Goal: Information Seeking & Learning: Learn about a topic

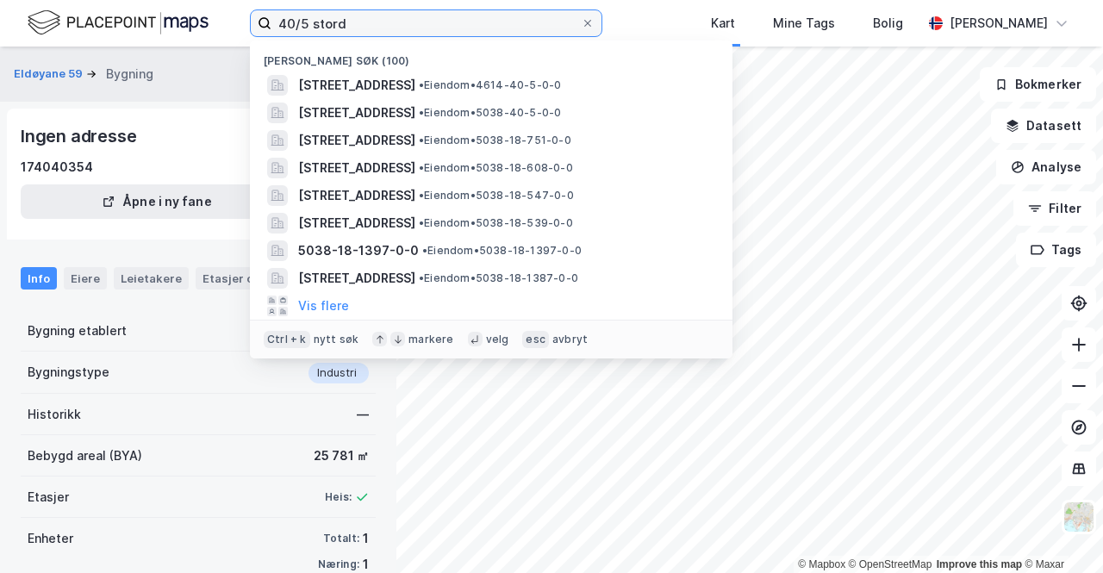
click at [347, 13] on input "40/5 stord" at bounding box center [425, 23] width 309 height 26
drag, startPoint x: 0, startPoint y: 0, endPoint x: 347, endPoint y: 13, distance: 347.4
click at [347, 13] on input "40/5 stord" at bounding box center [425, 23] width 309 height 26
paste input "301316749"
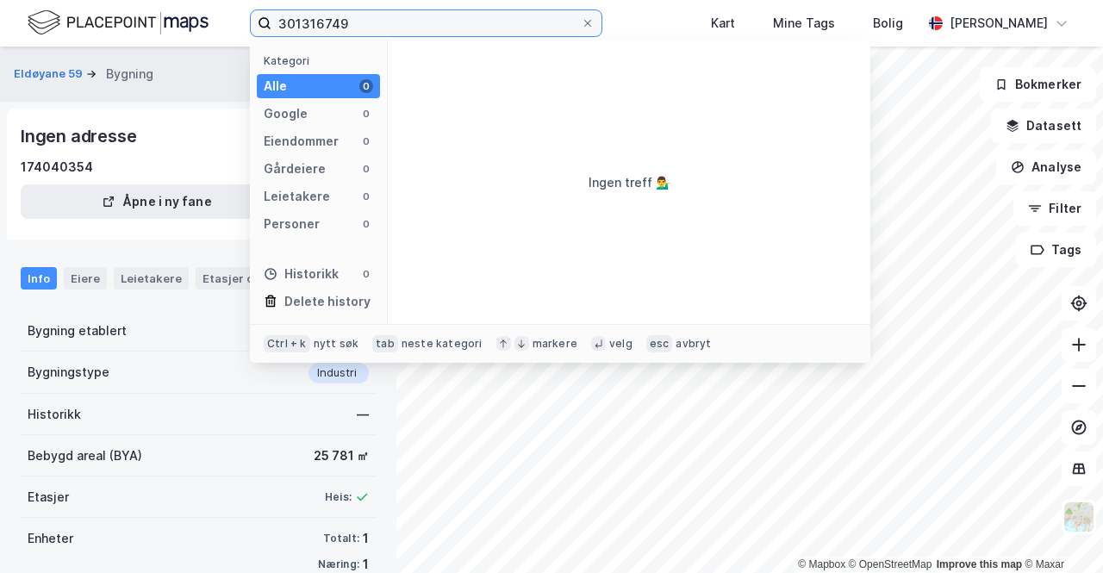
click at [363, 22] on input "301316749" at bounding box center [425, 23] width 309 height 26
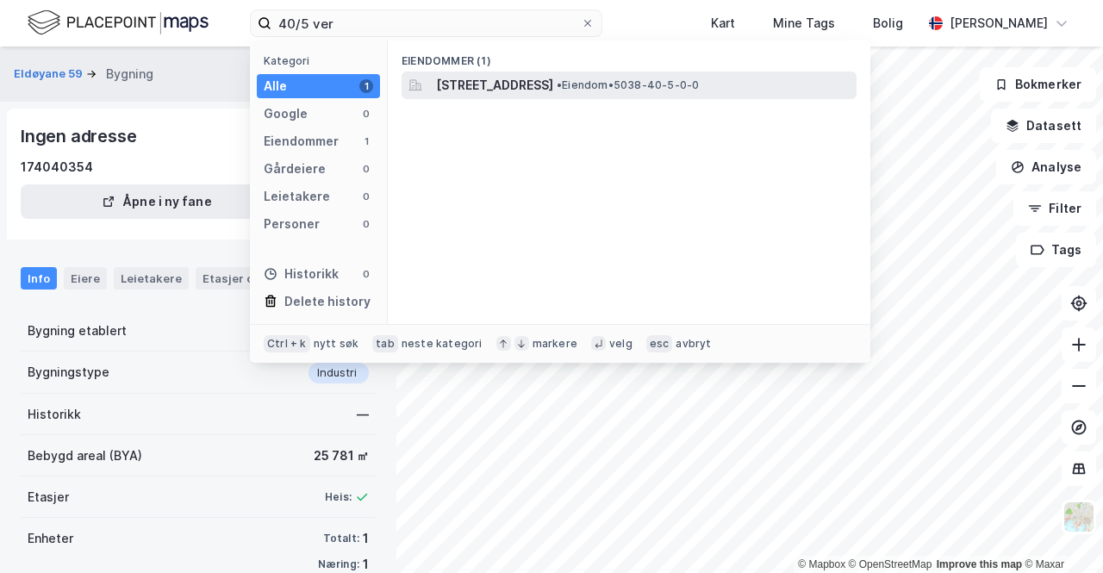
click at [553, 85] on span "[STREET_ADDRESS]" at bounding box center [494, 85] width 117 height 21
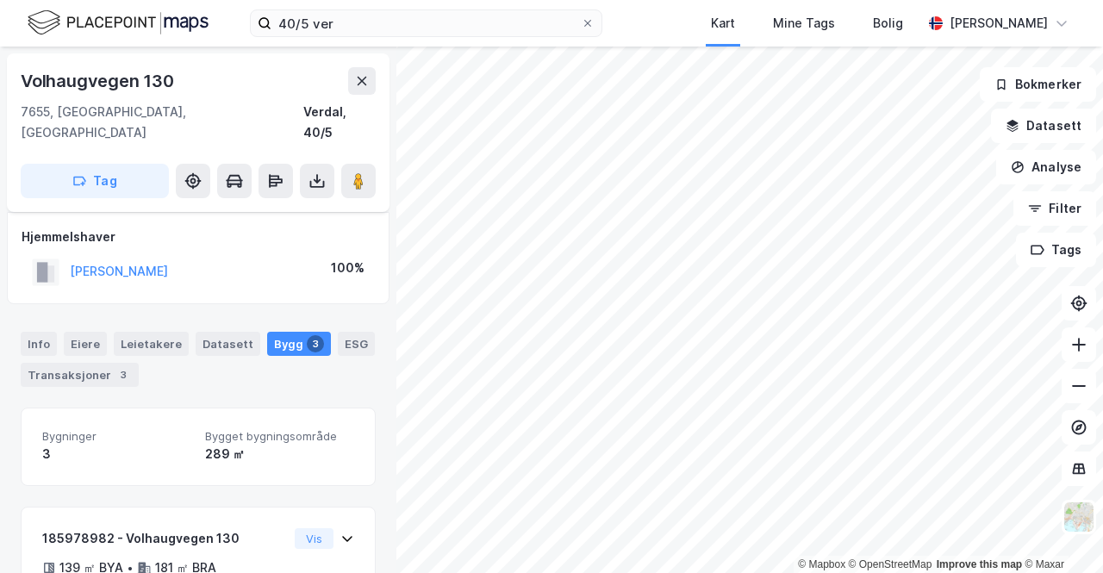
scroll to position [418, 0]
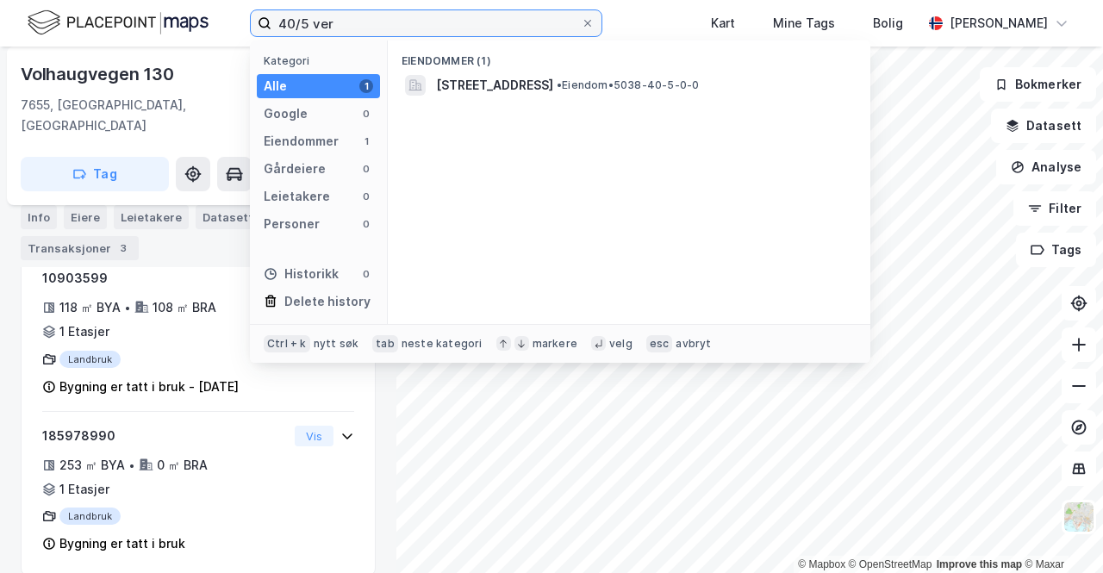
click at [398, 21] on input "40/5 ver" at bounding box center [425, 23] width 309 height 26
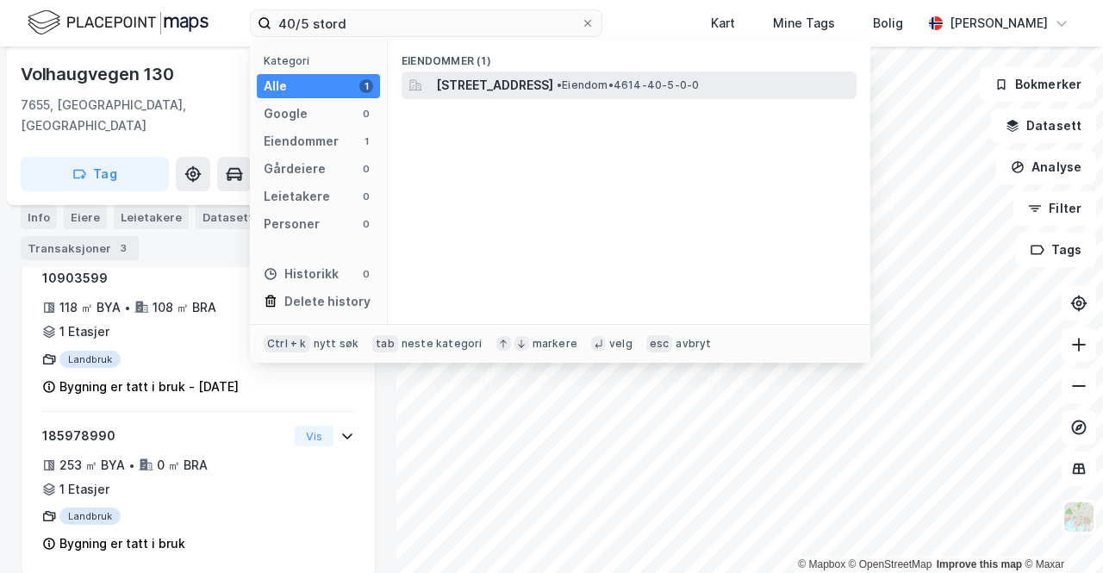
click at [553, 87] on span "[STREET_ADDRESS]" at bounding box center [494, 85] width 117 height 21
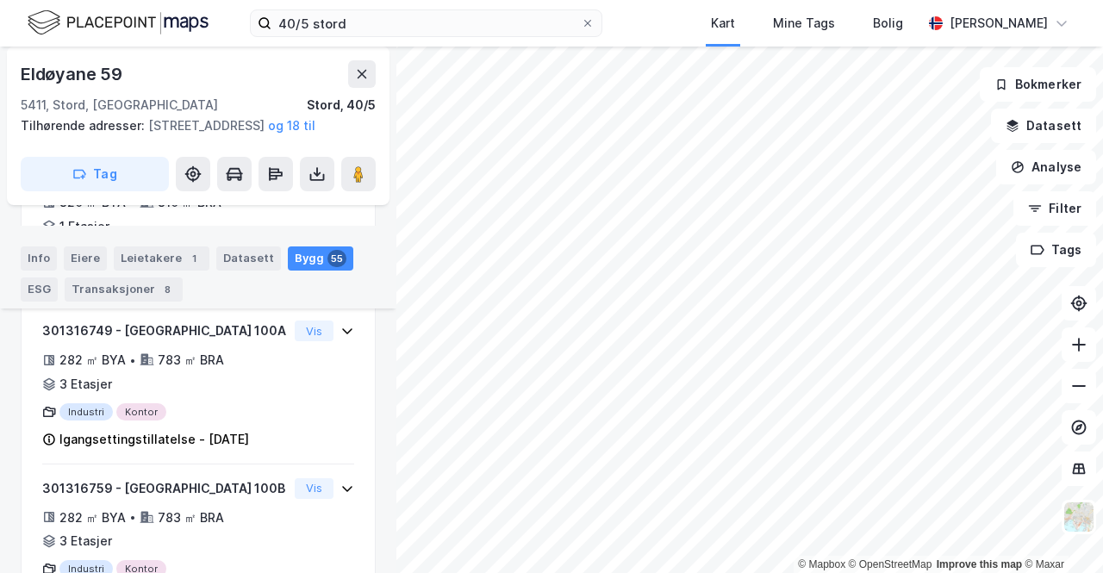
scroll to position [3203, 0]
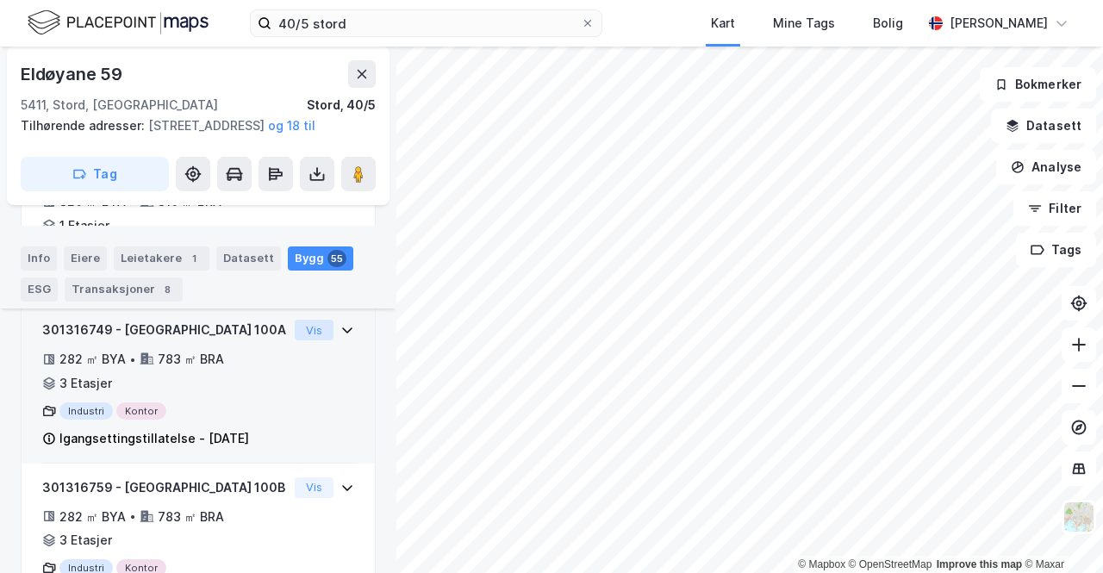
click at [299, 340] on button "Vis" at bounding box center [314, 330] width 39 height 21
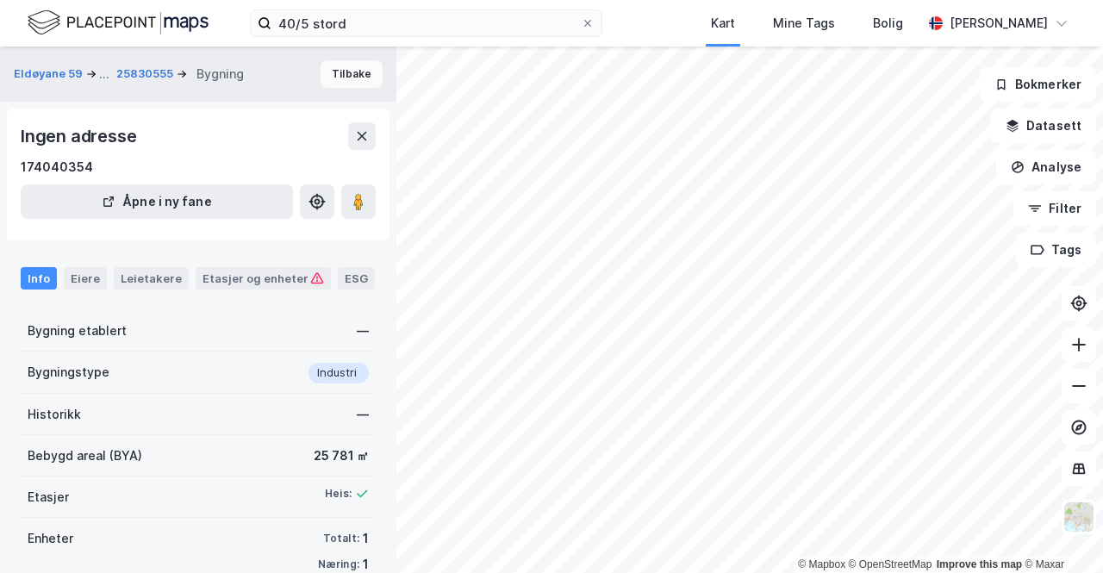
click at [345, 78] on button "Tilbake" at bounding box center [351, 74] width 62 height 28
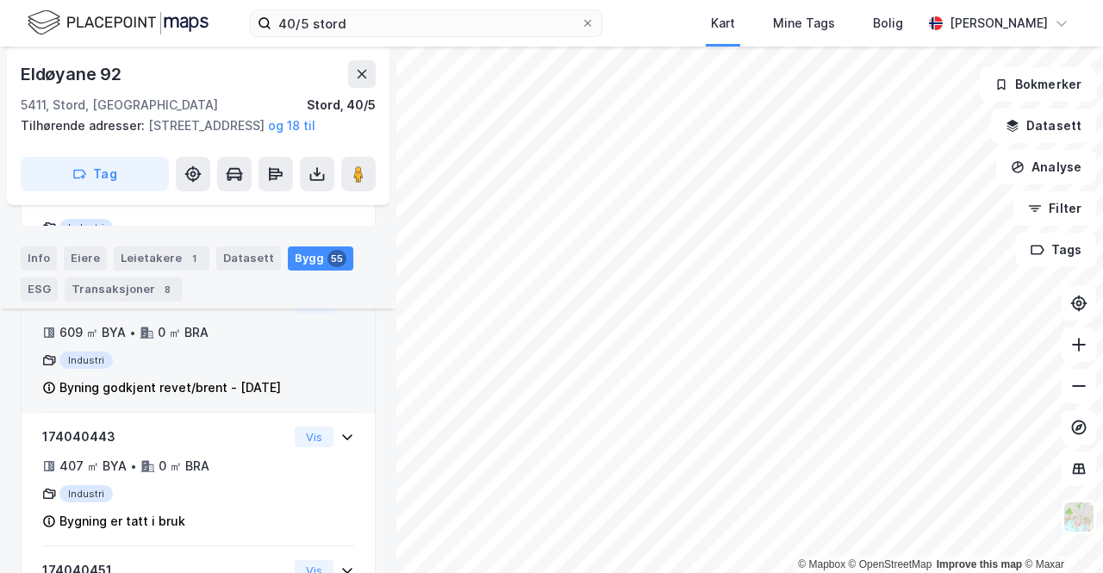
scroll to position [7518, 0]
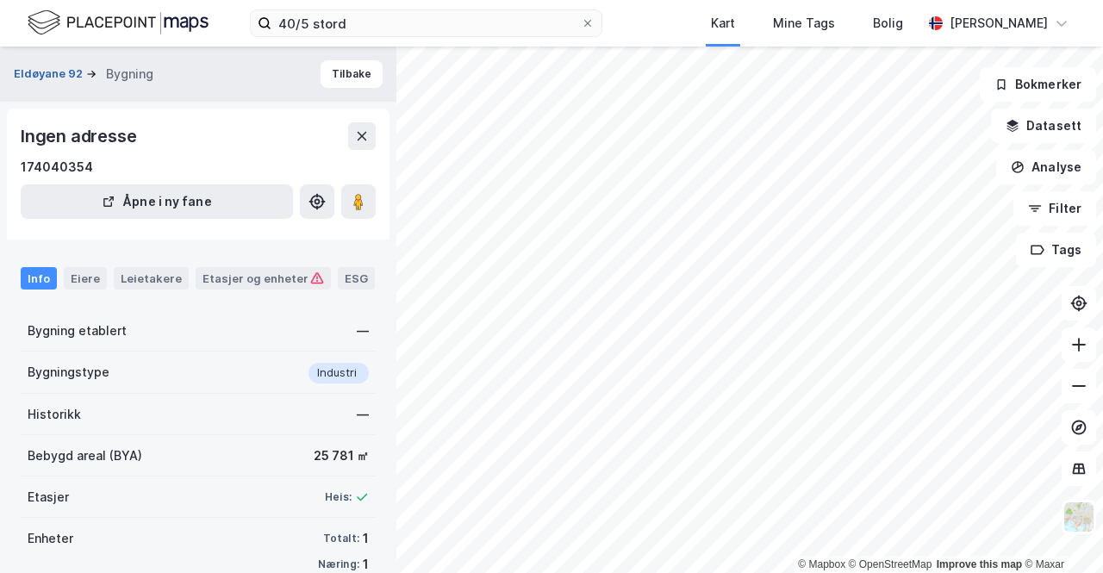
click at [53, 80] on button "Eldøyane 92" at bounding box center [50, 73] width 72 height 17
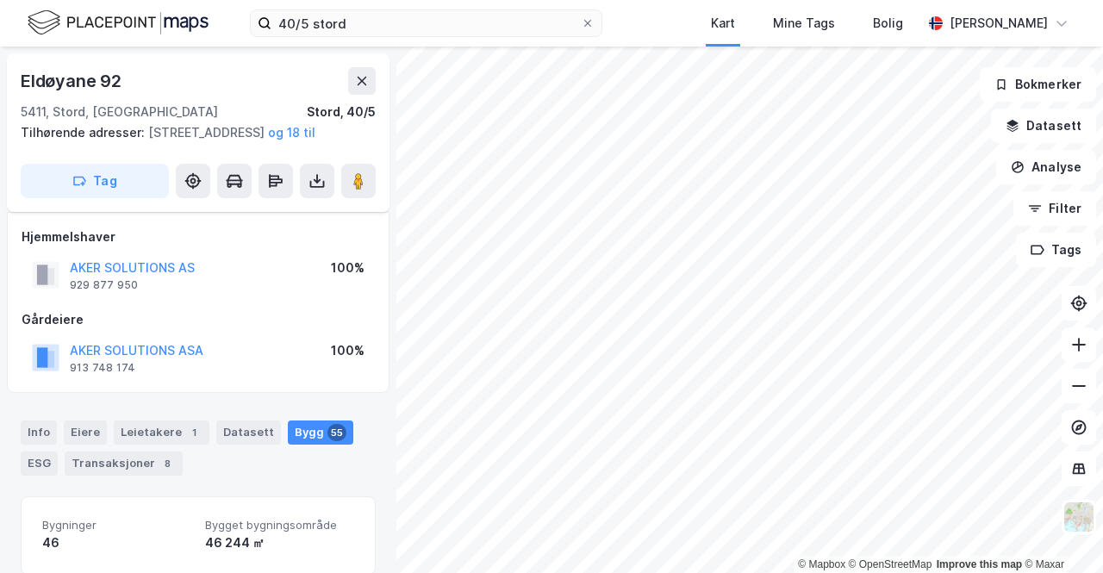
scroll to position [7425, 0]
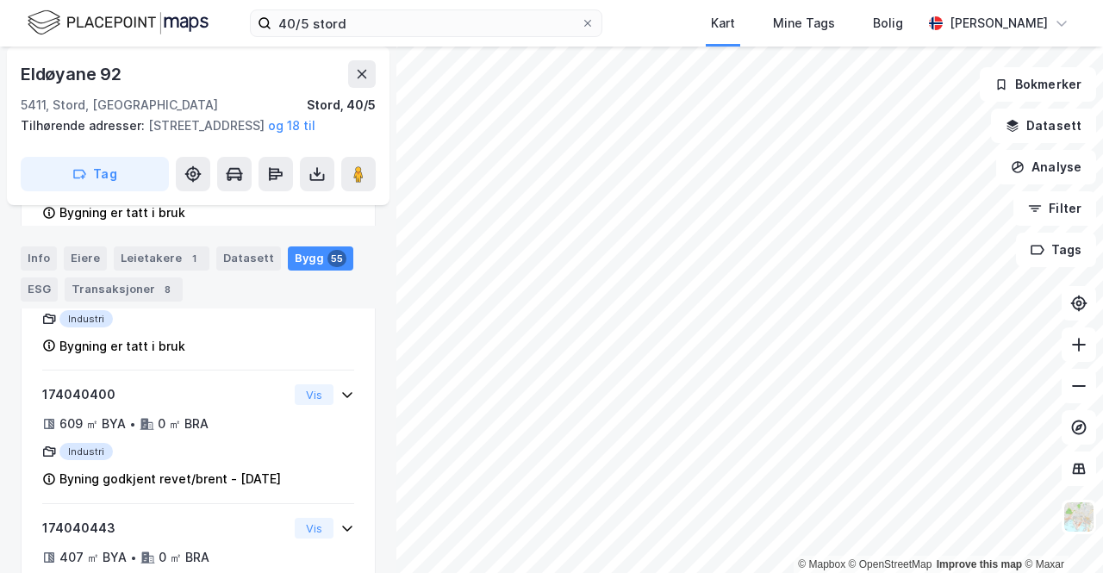
click at [74, 75] on div "Eldøyane 92" at bounding box center [73, 74] width 104 height 28
copy div "Eldøyane 92"
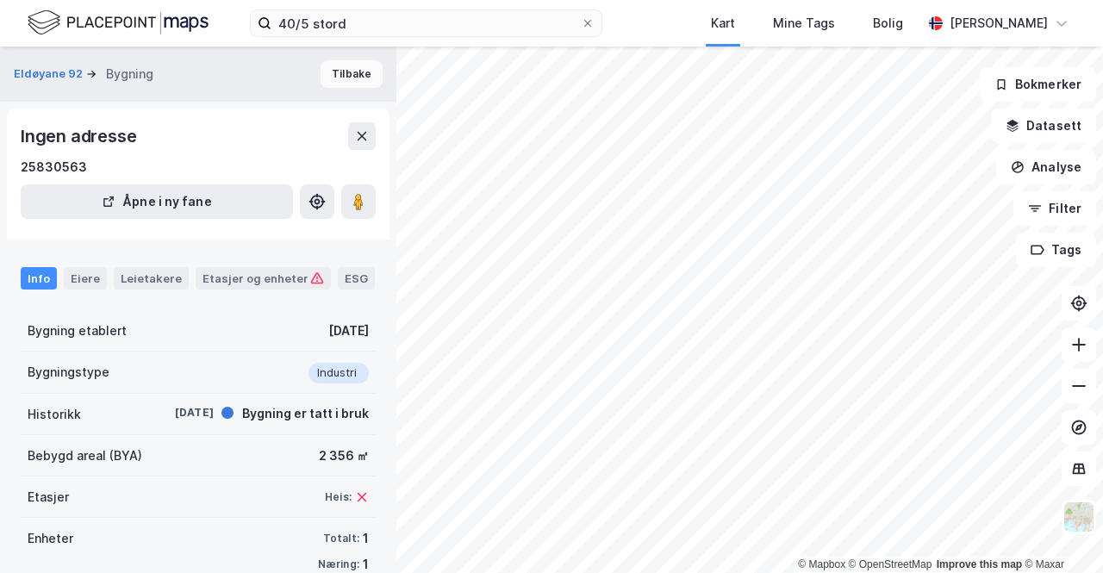
click at [357, 72] on button "Tilbake" at bounding box center [351, 74] width 62 height 28
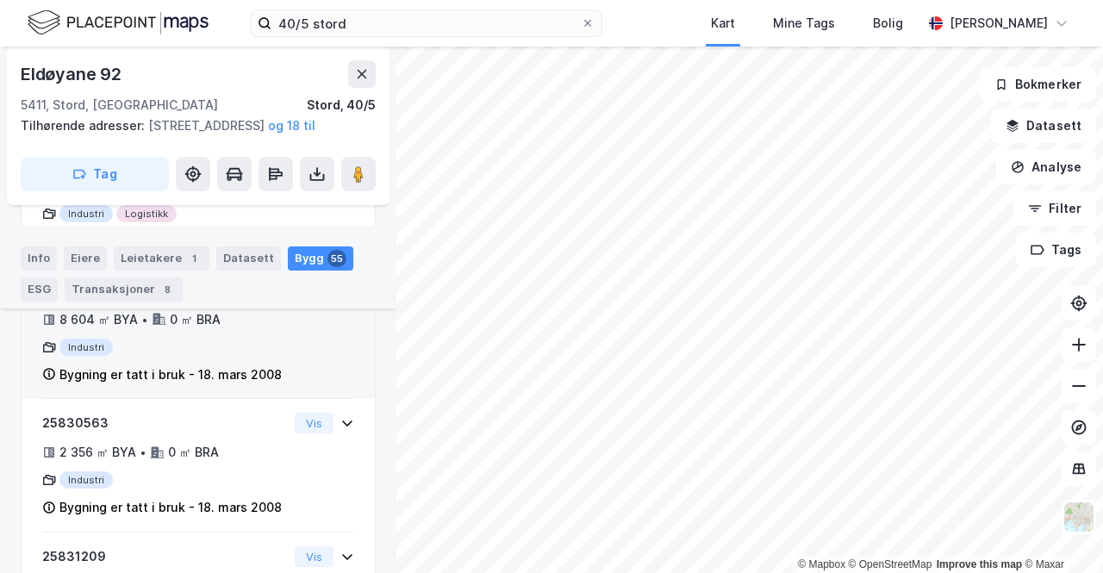
scroll to position [5254, 0]
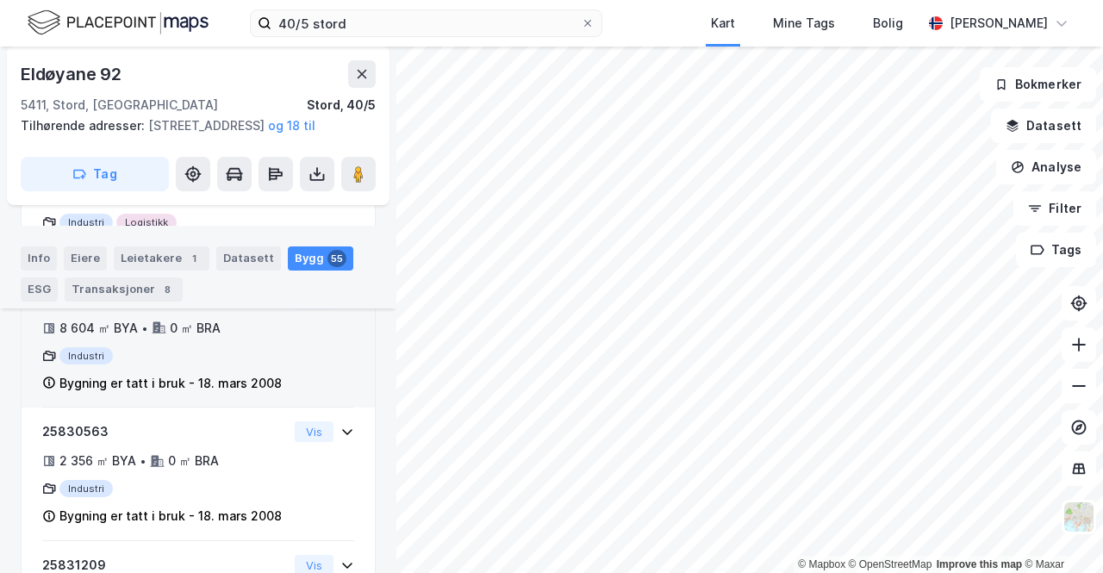
click at [128, 363] on div "25830555 8 604 ㎡ BYA • 0 ㎡ BRA Industri Bygning er tatt i bruk - [DATE]" at bounding box center [165, 341] width 246 height 105
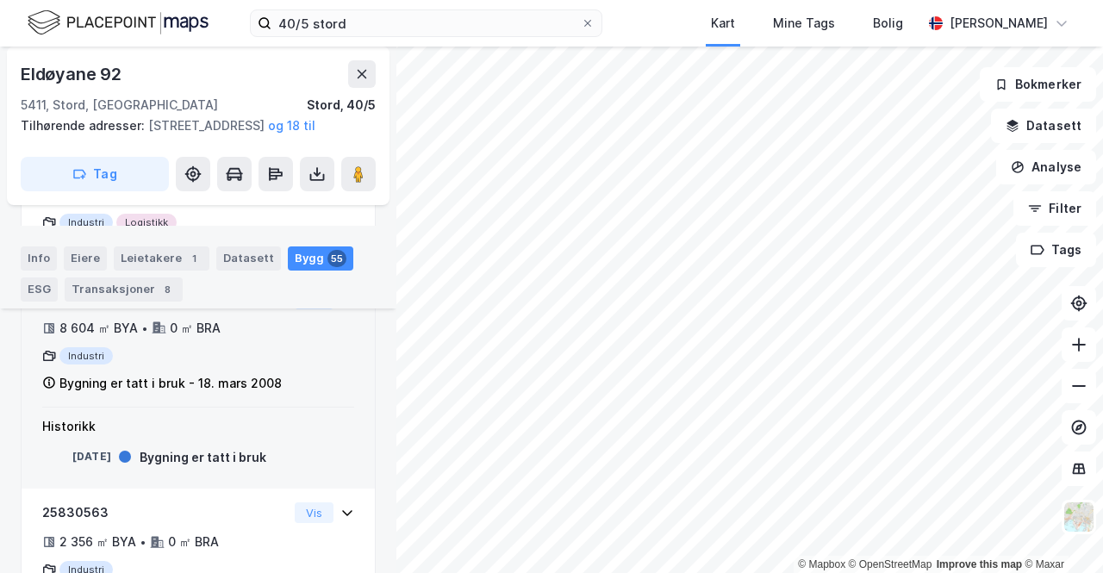
click at [300, 309] on button "Vis" at bounding box center [314, 299] width 39 height 21
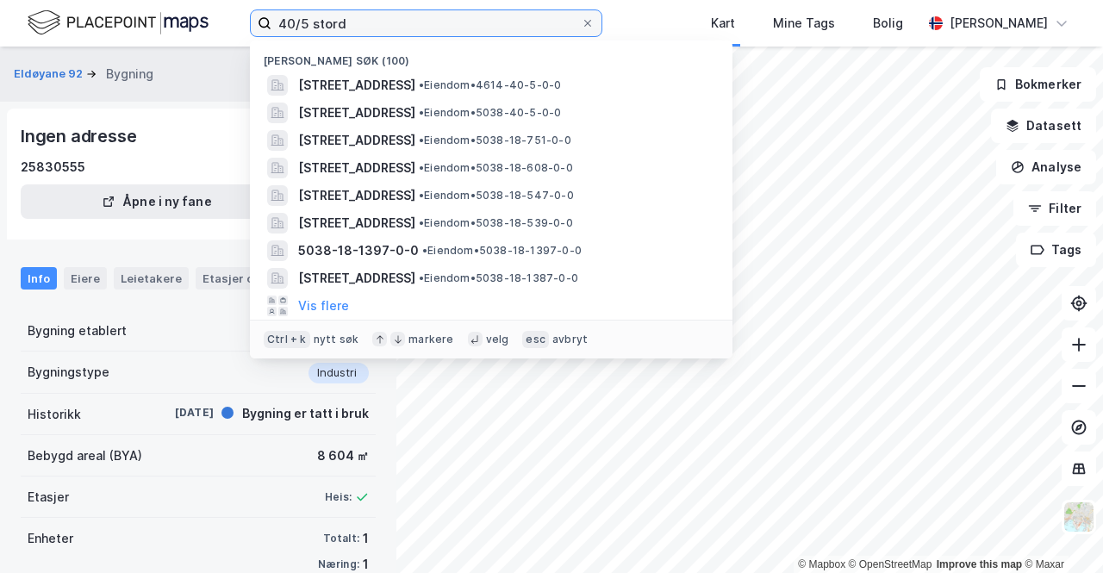
drag, startPoint x: 354, startPoint y: 22, endPoint x: 134, endPoint y: 36, distance: 220.1
click at [134, 36] on div "40/5 stord Nylige søk (100) [STREET_ADDRESS] • Eiendom • 4614-40-5-0-0 Volhaugv…" at bounding box center [551, 23] width 1103 height 47
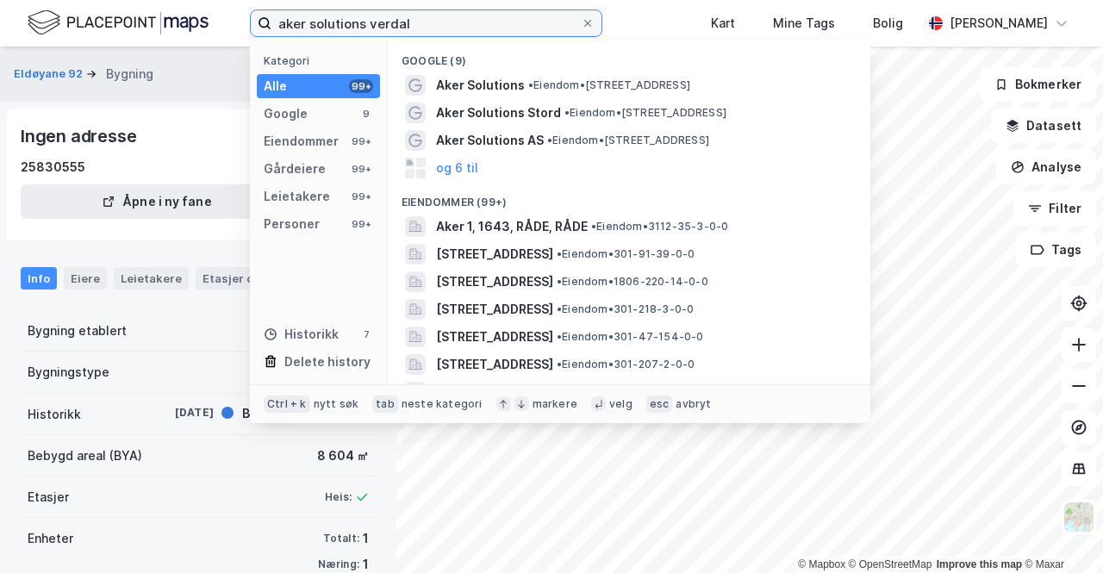
type input "aker solutions verdal"
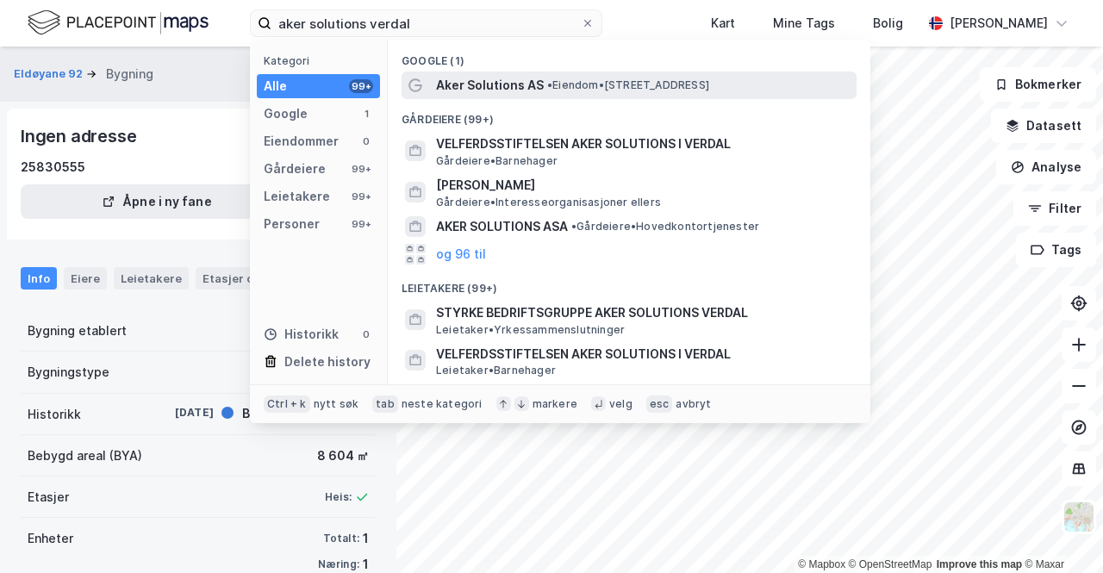
click at [602, 90] on span "• Eiendom • [STREET_ADDRESS]" at bounding box center [628, 85] width 162 height 14
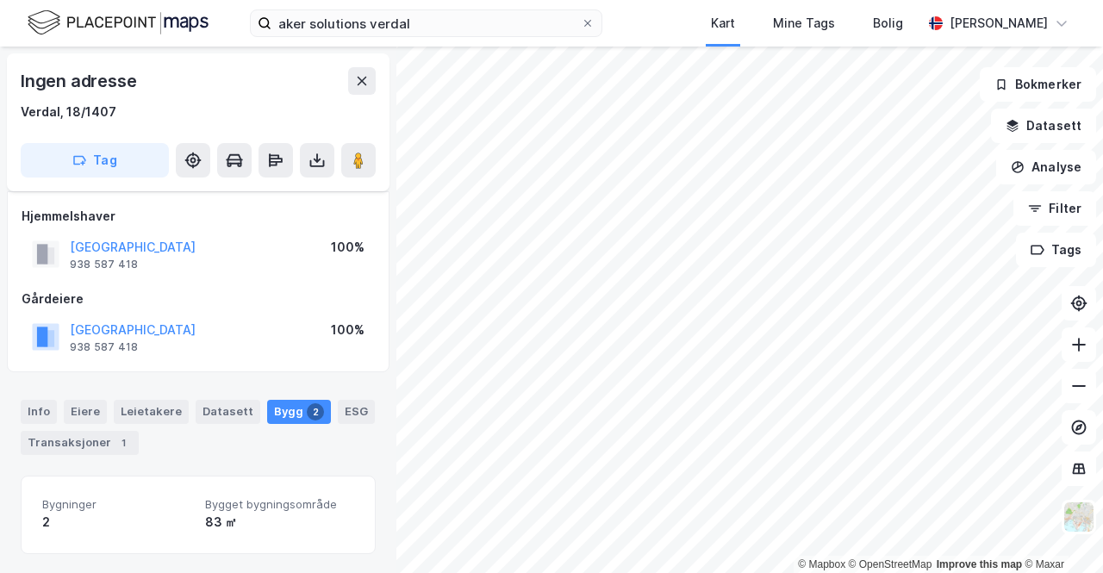
scroll to position [350, 0]
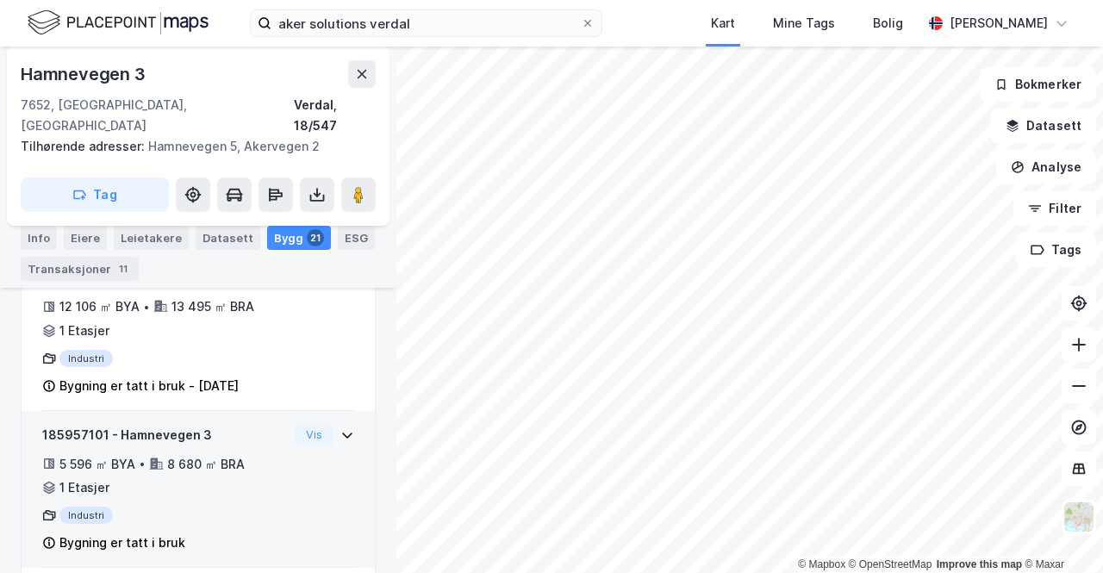
scroll to position [366, 0]
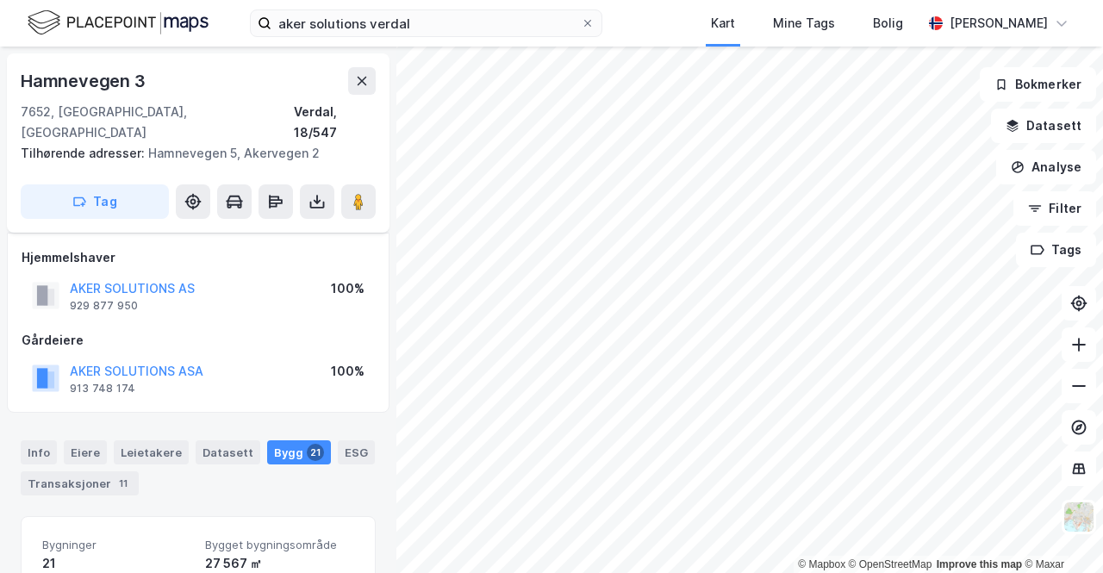
scroll to position [156, 0]
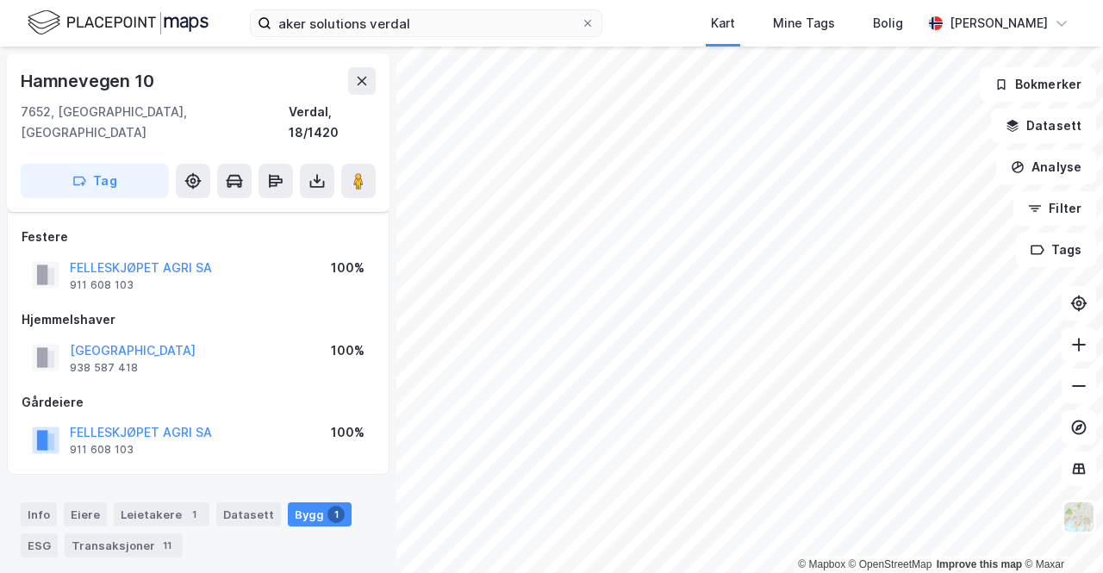
scroll to position [156, 0]
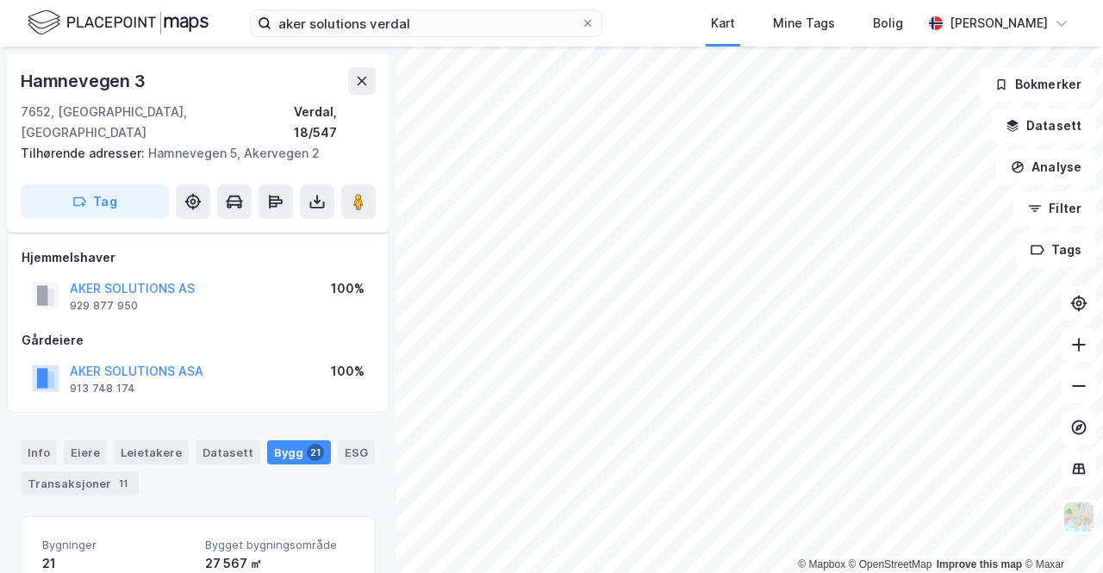
scroll to position [156, 0]
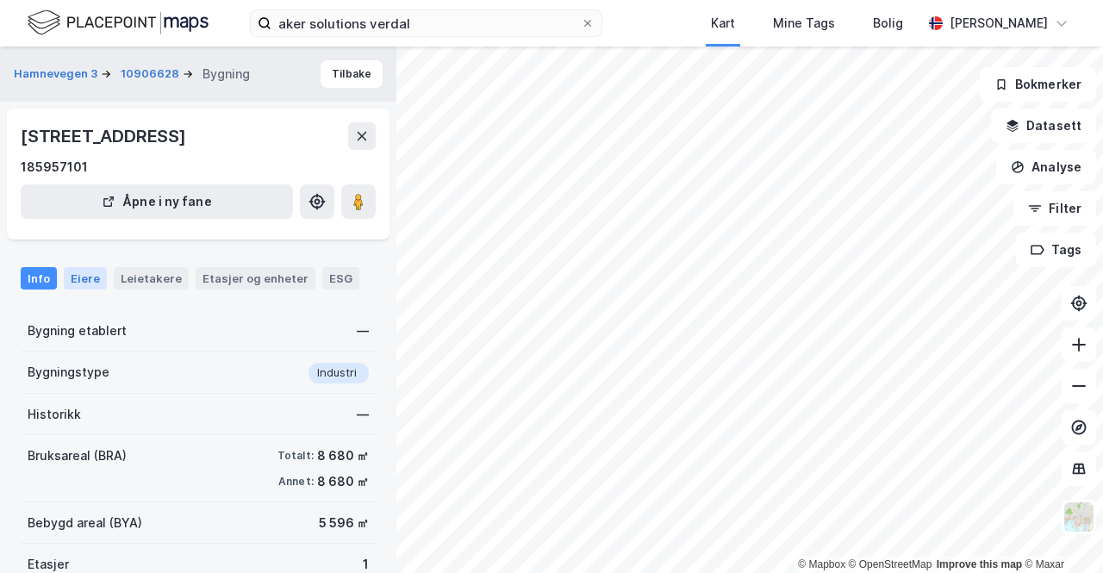
click at [81, 280] on div "Eiere" at bounding box center [85, 278] width 43 height 22
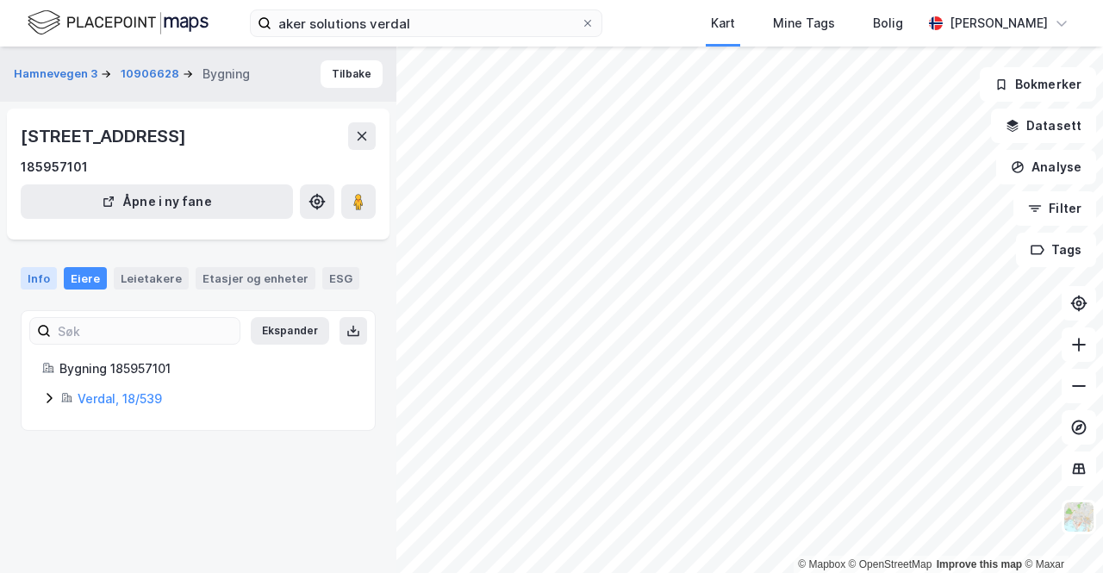
click at [38, 277] on div "Info" at bounding box center [39, 278] width 36 height 22
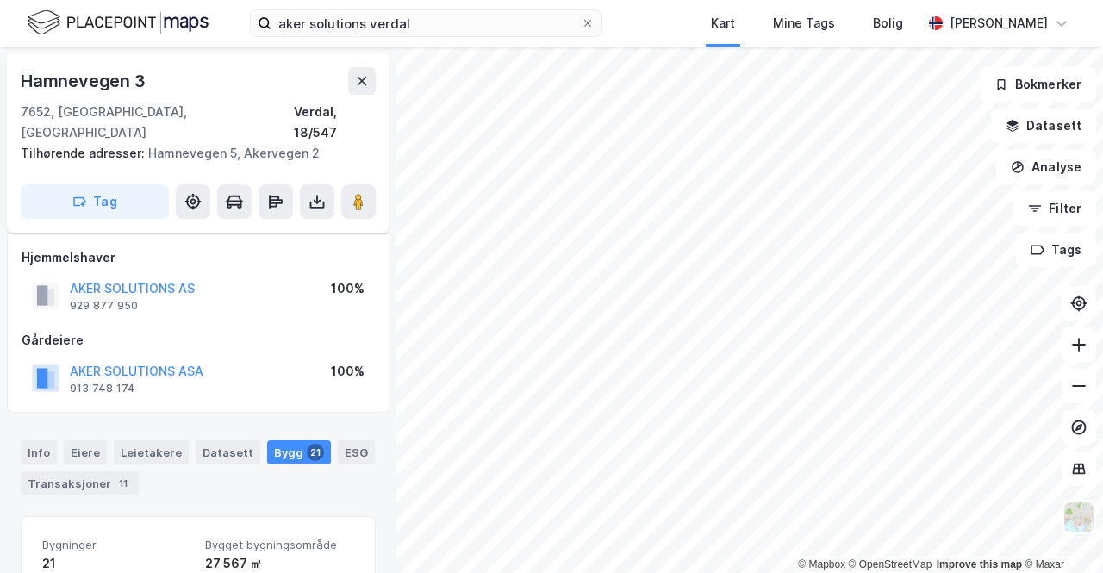
scroll to position [156, 0]
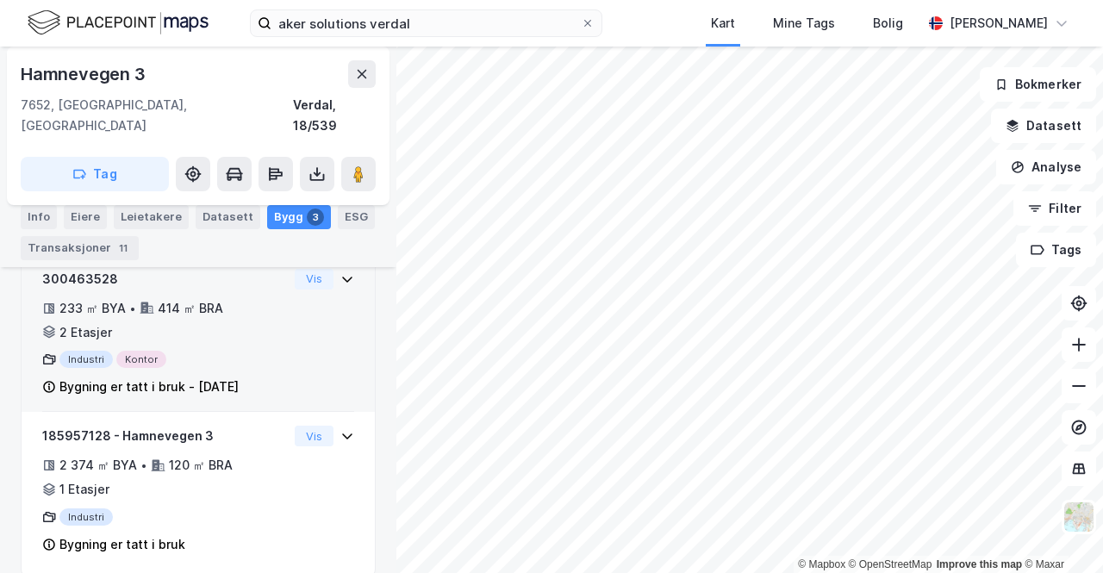
scroll to position [507, 0]
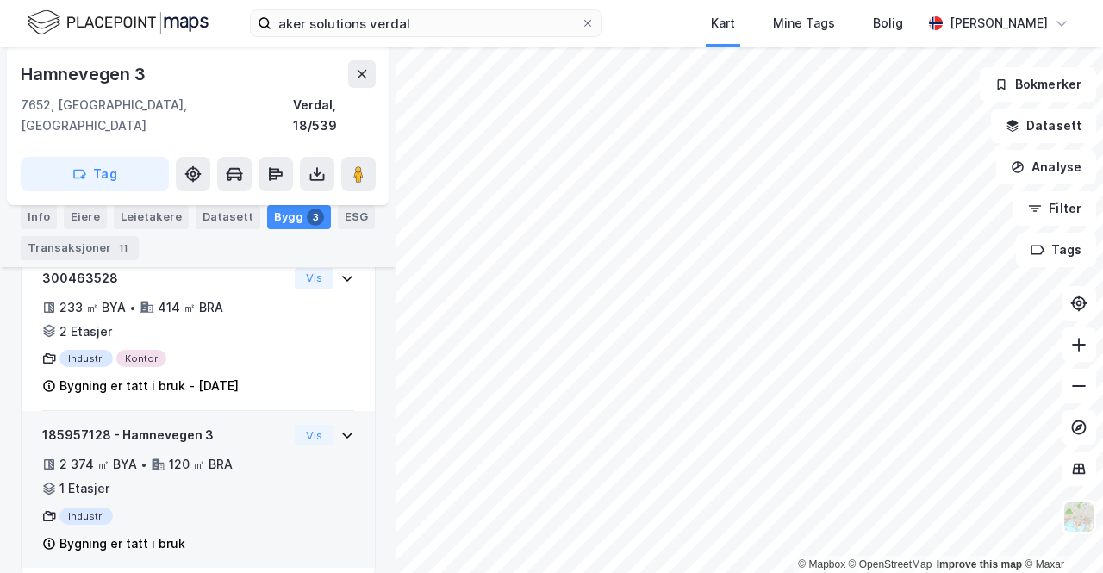
click at [191, 425] on div "185957128 - Hamnevegen 3 2 374 ㎡ BYA • 120 ㎡ BRA • 1 Etasjer Industri Bygning e…" at bounding box center [165, 489] width 246 height 129
click at [296, 425] on button "Vis" at bounding box center [314, 435] width 39 height 21
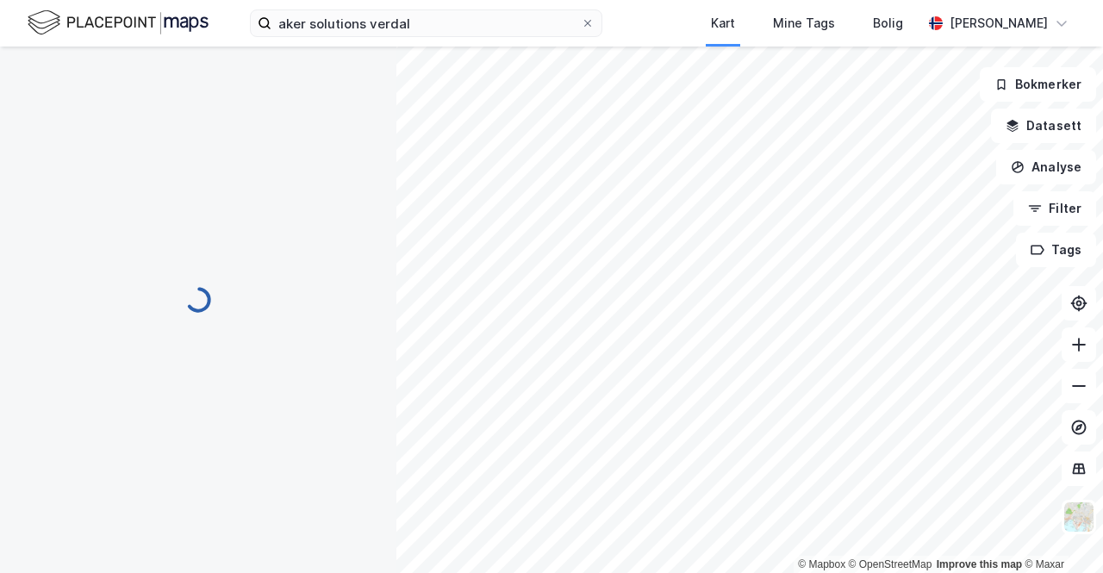
scroll to position [118, 0]
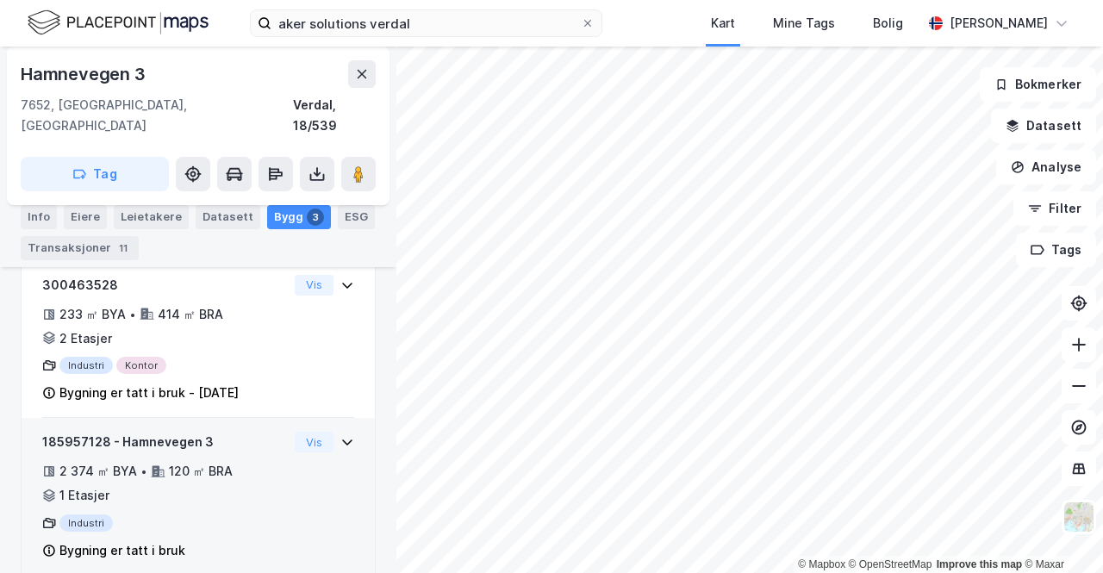
scroll to position [503, 0]
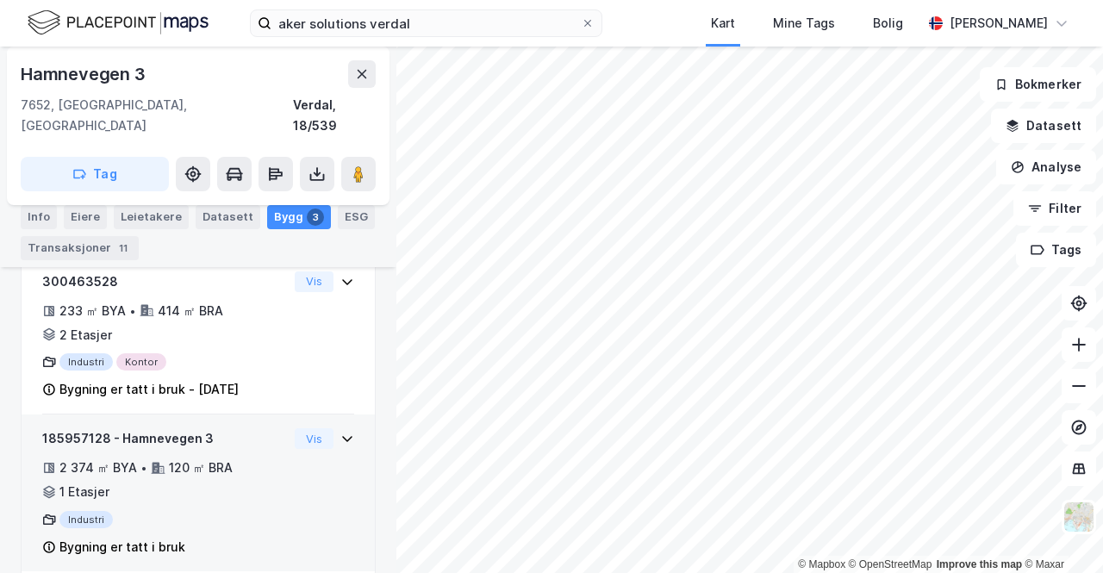
click at [149, 428] on div "185957128 - Hamnevegen 3" at bounding box center [165, 438] width 246 height 21
click at [317, 428] on button "Vis" at bounding box center [314, 438] width 39 height 21
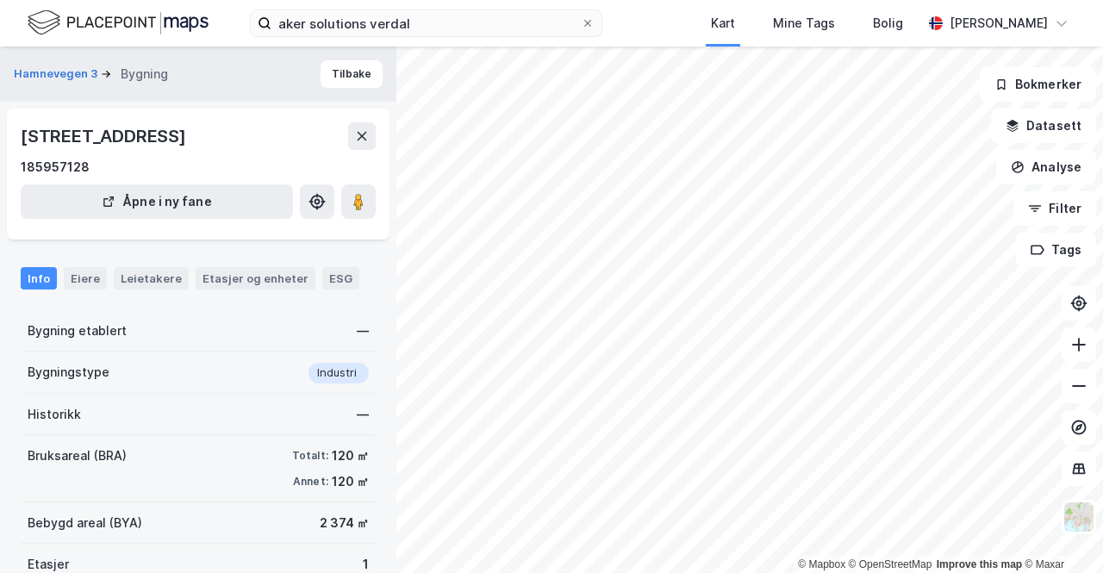
scroll to position [118, 0]
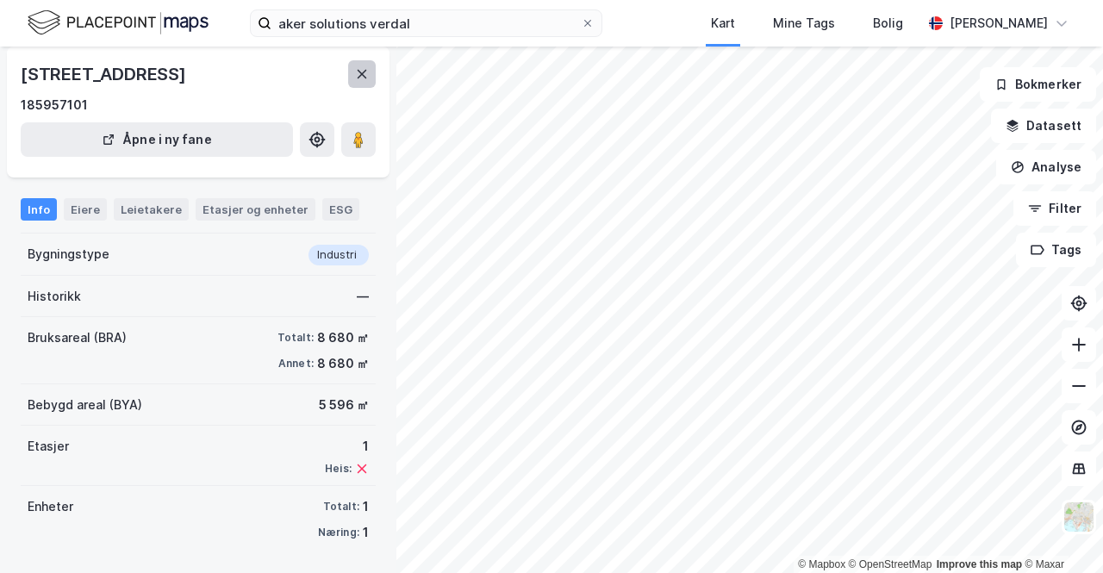
click at [369, 70] on button at bounding box center [362, 74] width 28 height 28
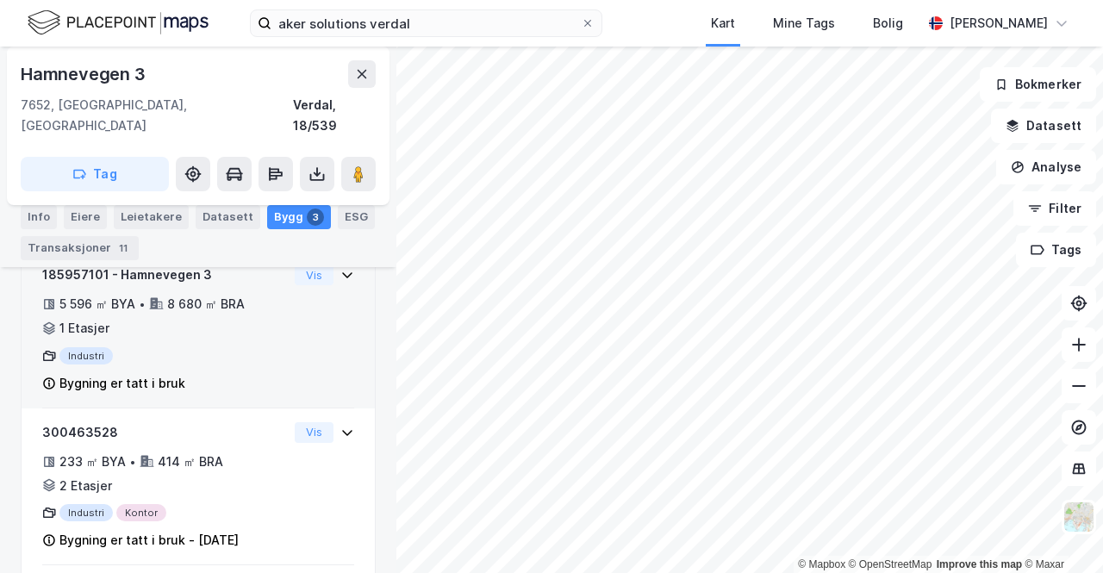
scroll to position [350, 0]
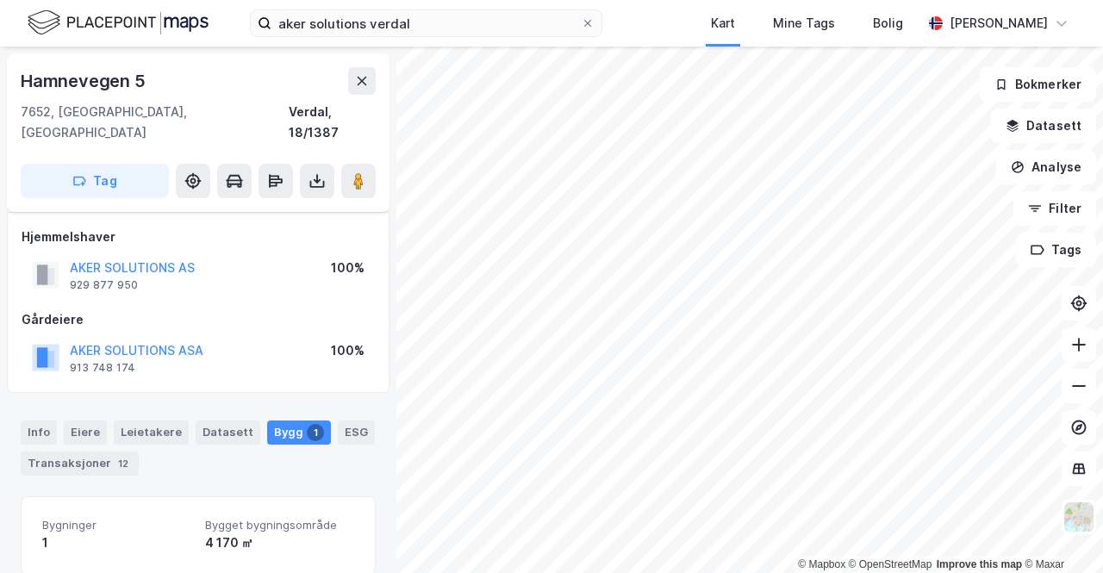
scroll to position [192, 0]
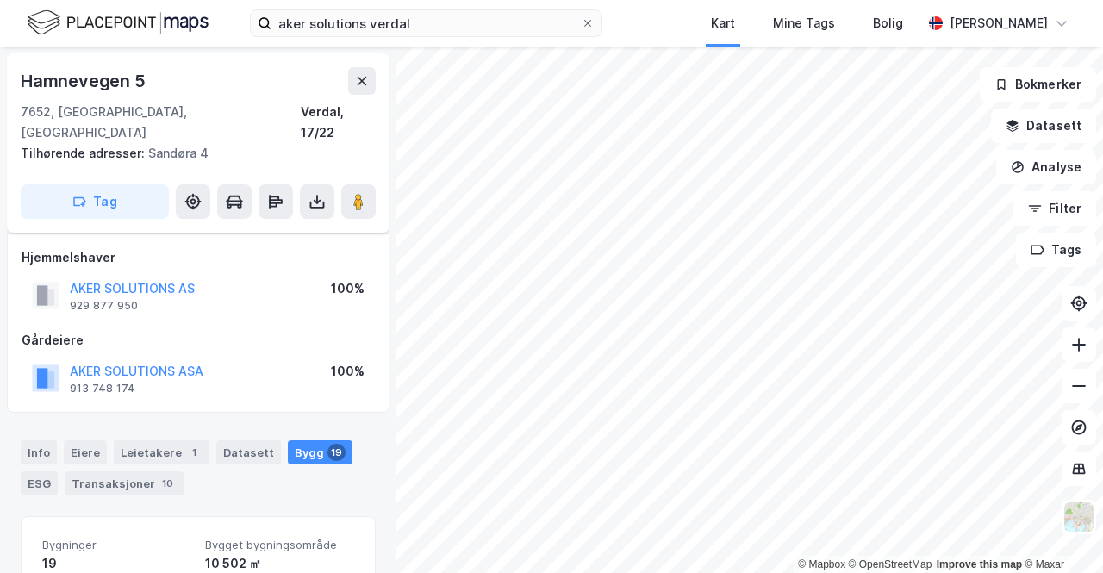
scroll to position [192, 0]
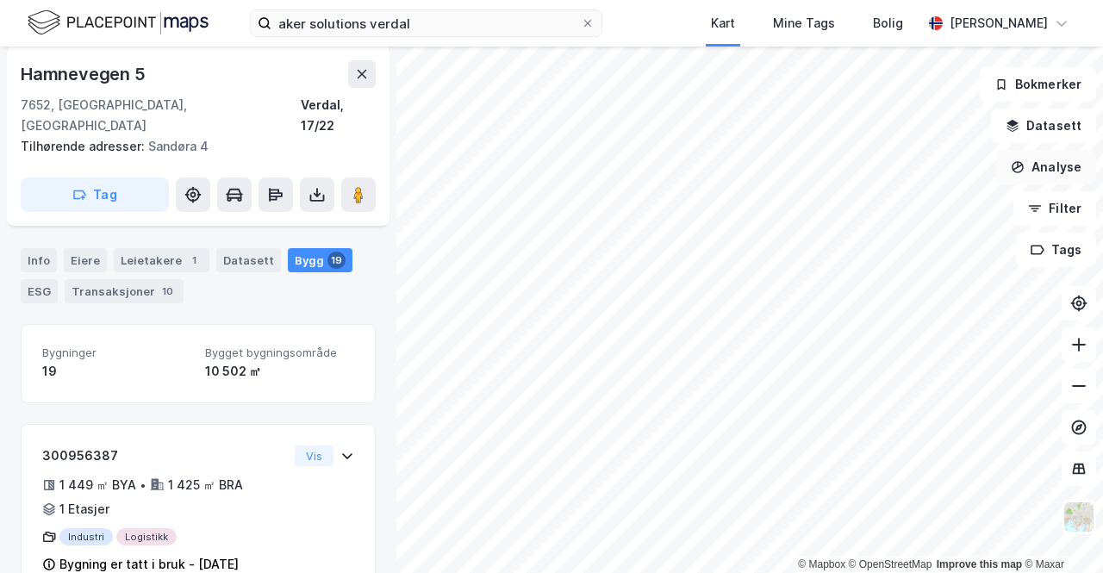
click at [1060, 171] on button "Analyse" at bounding box center [1046, 167] width 100 height 34
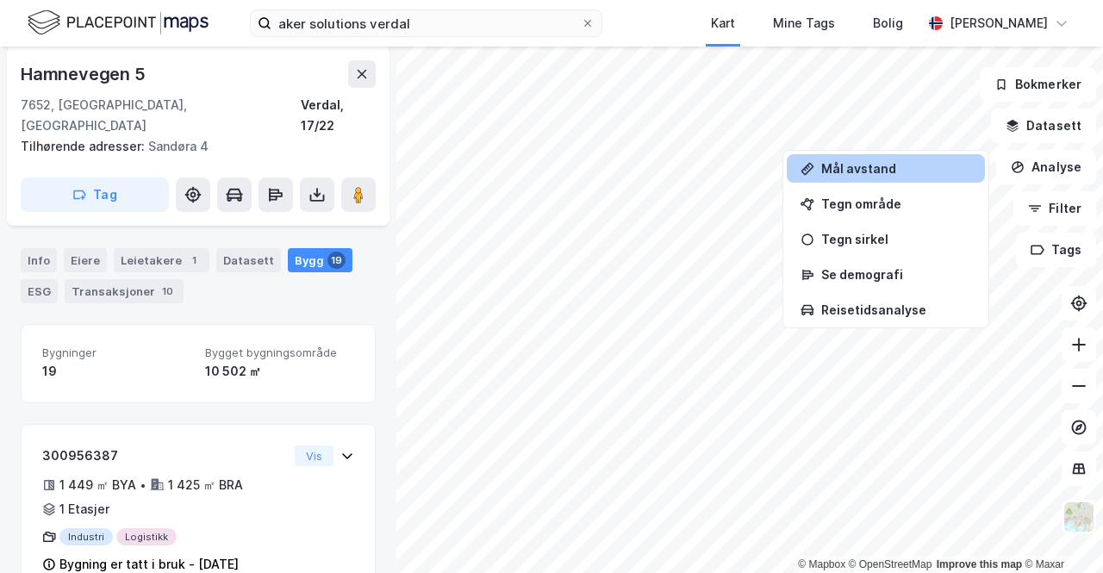
click at [866, 165] on div "Mål avstand" at bounding box center [896, 168] width 150 height 15
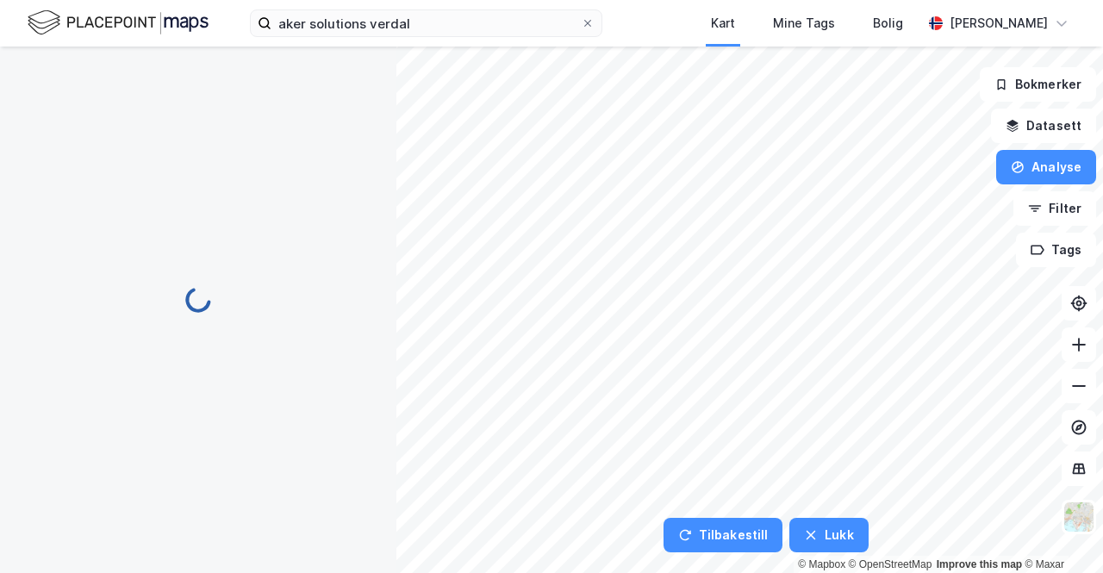
scroll to position [0, 0]
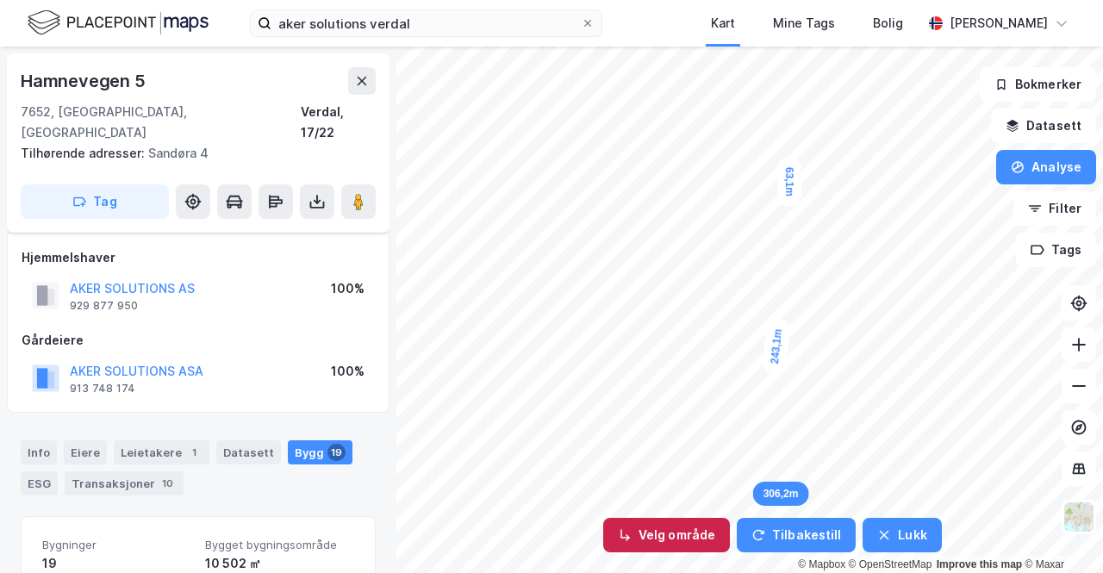
click at [698, 528] on button "Velg område" at bounding box center [666, 535] width 127 height 34
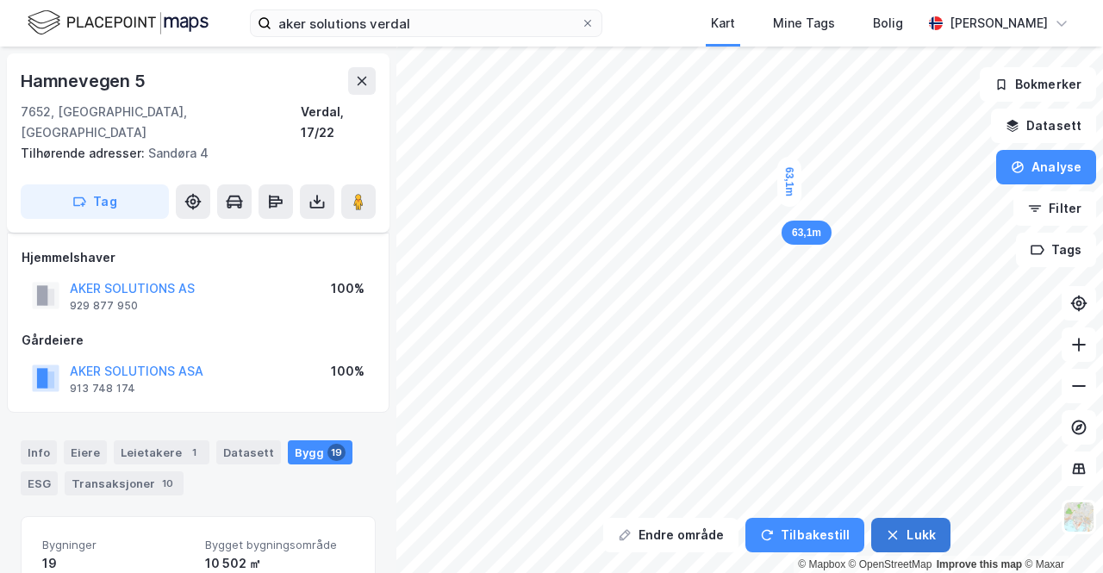
click at [886, 530] on icon "button" at bounding box center [893, 535] width 14 height 14
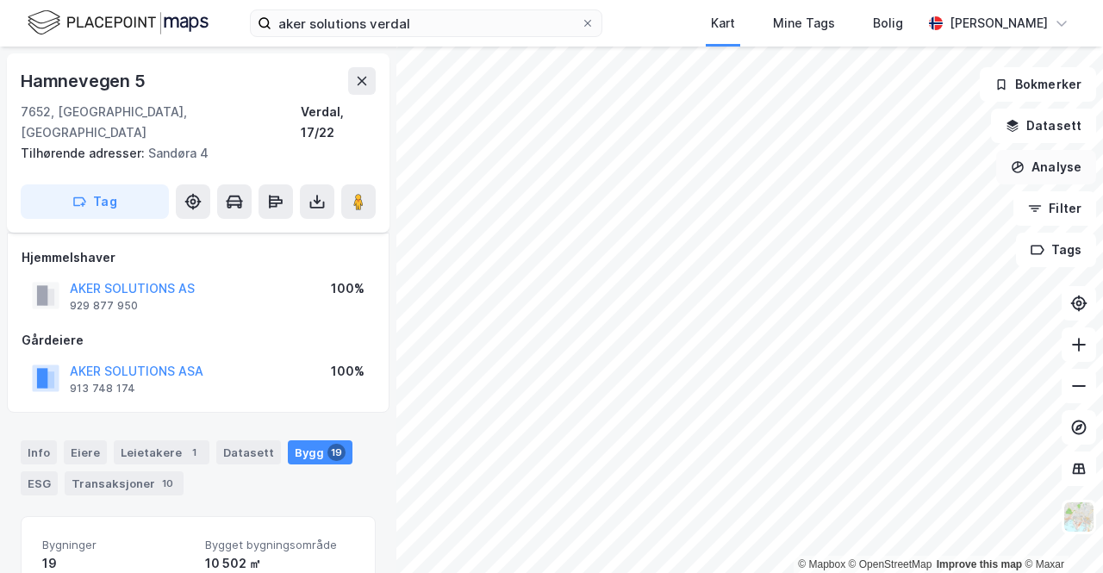
click at [1033, 173] on button "Analyse" at bounding box center [1046, 167] width 100 height 34
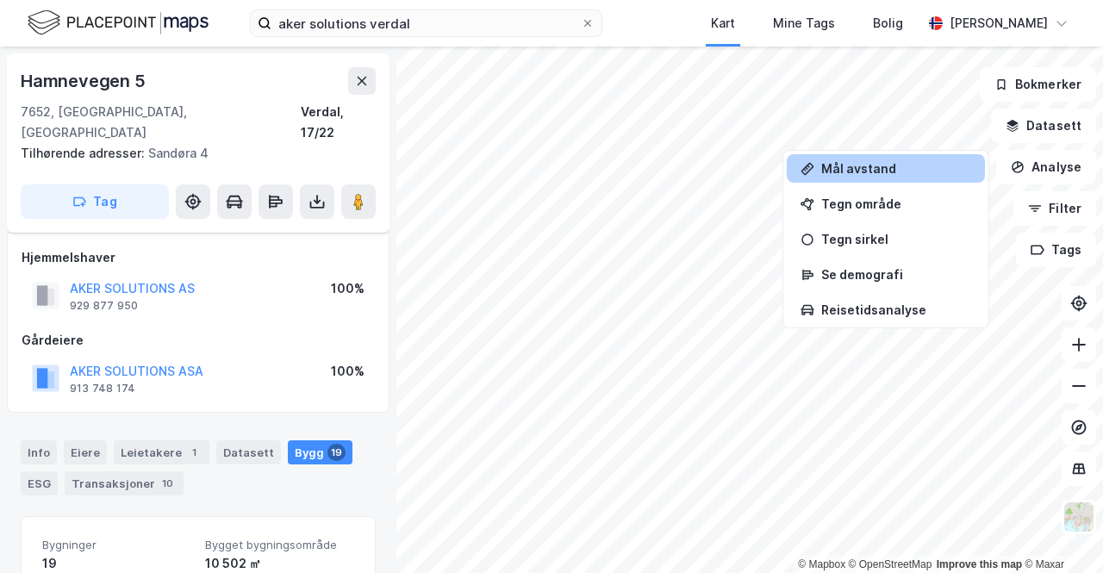
click at [898, 166] on div "Mål avstand" at bounding box center [896, 168] width 150 height 15
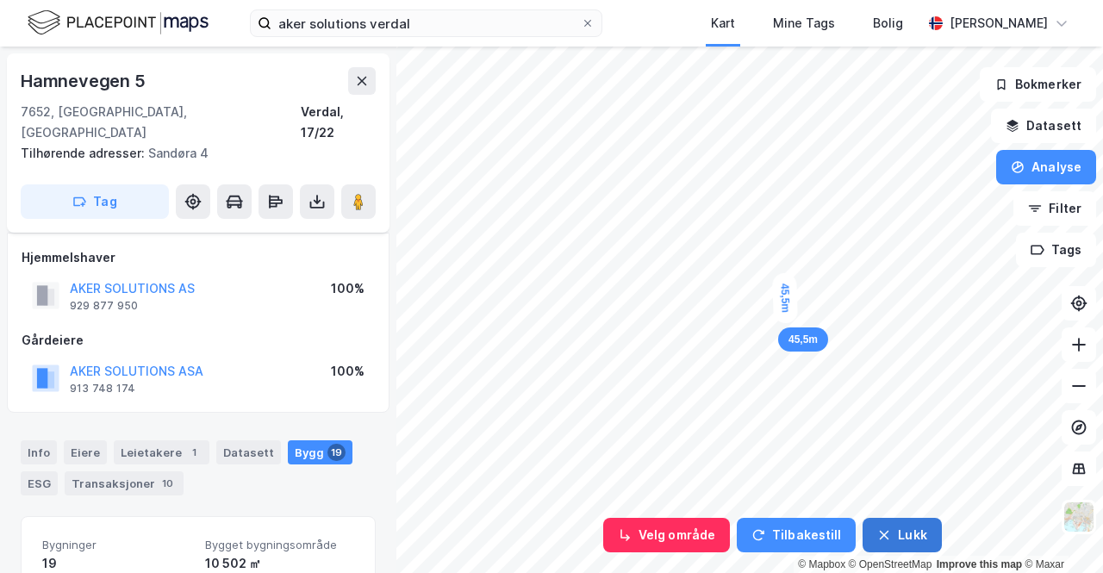
click at [895, 530] on button "Lukk" at bounding box center [901, 535] width 78 height 34
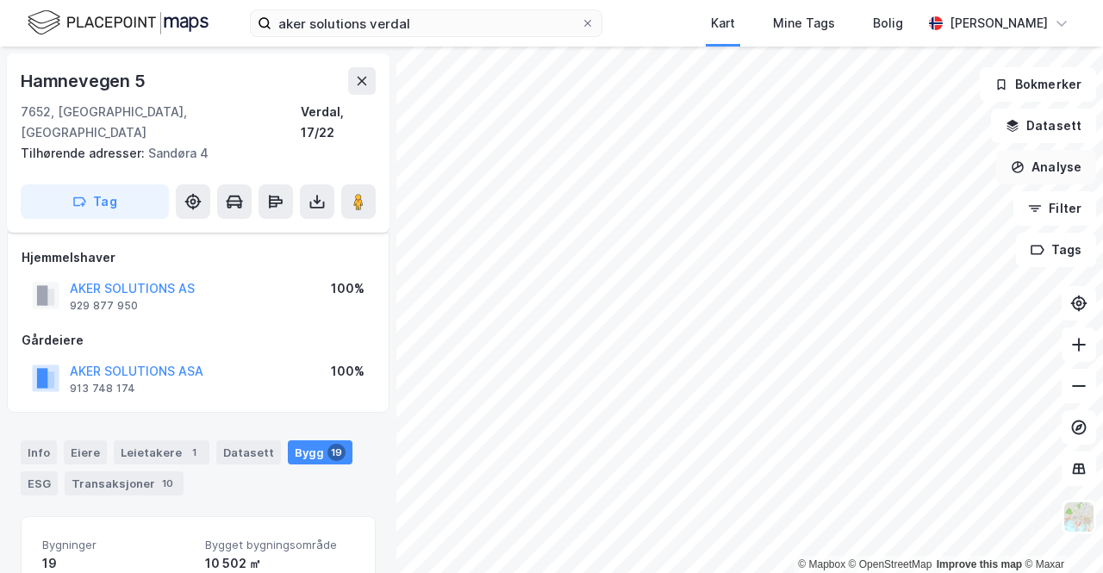
click at [1044, 178] on button "Analyse" at bounding box center [1046, 167] width 100 height 34
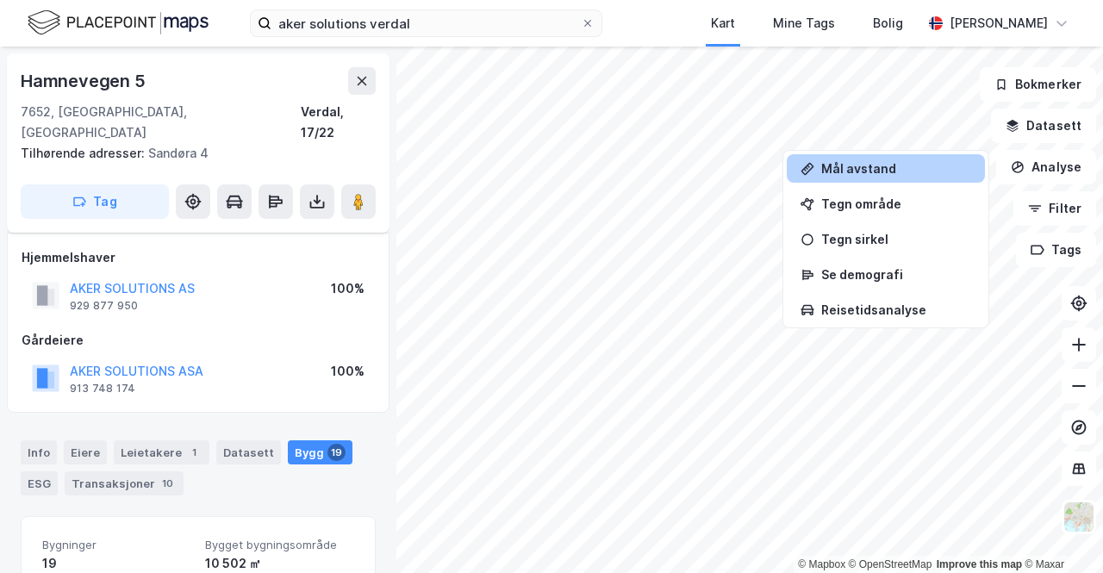
click at [877, 168] on div "Mål avstand" at bounding box center [896, 168] width 150 height 15
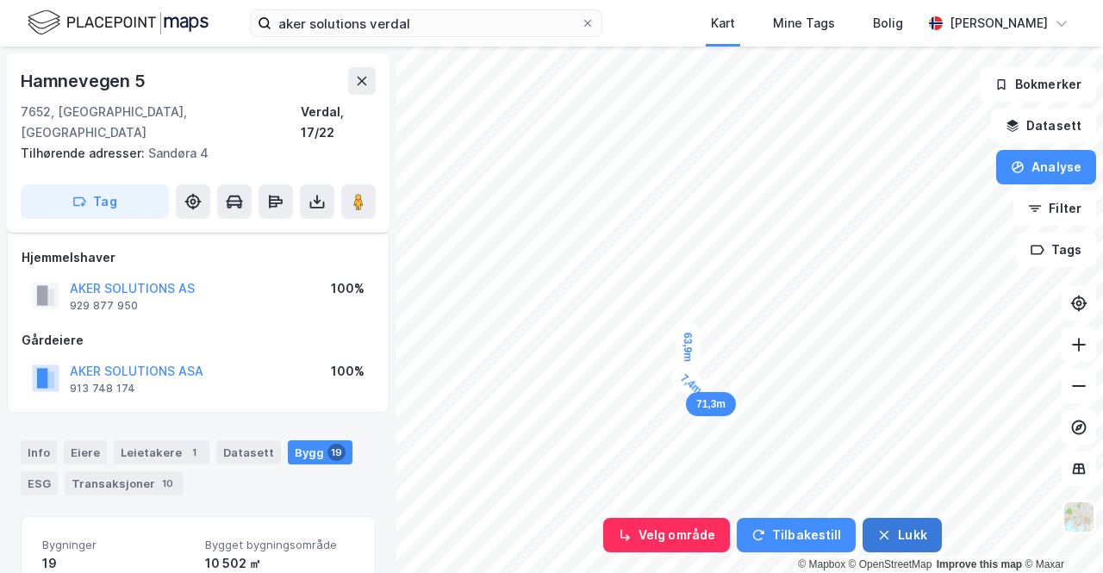
click at [898, 545] on button "Lukk" at bounding box center [901, 535] width 78 height 34
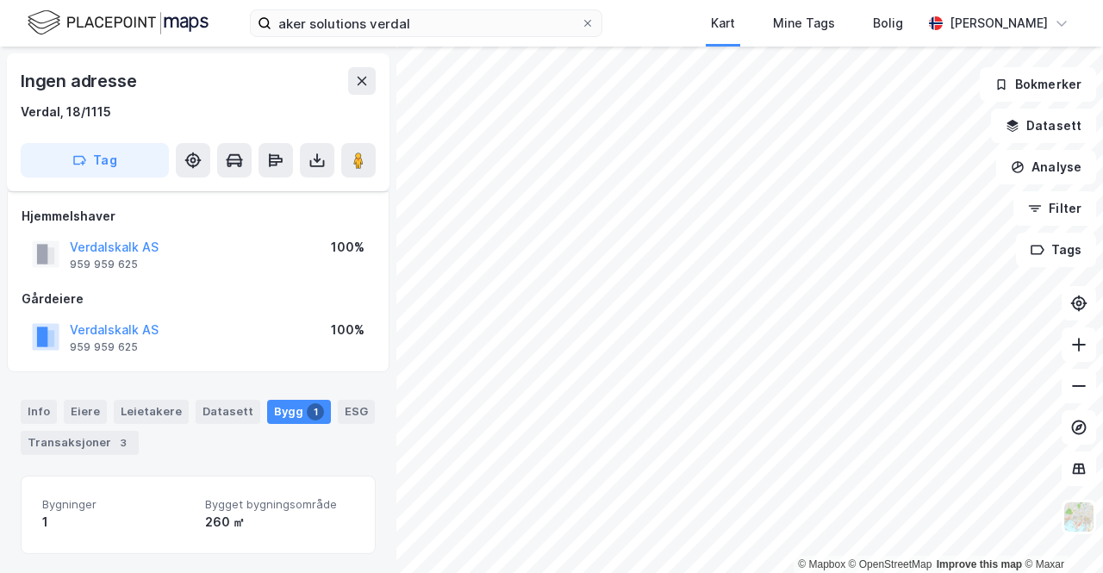
scroll to position [21, 0]
